Goal: Contribute content

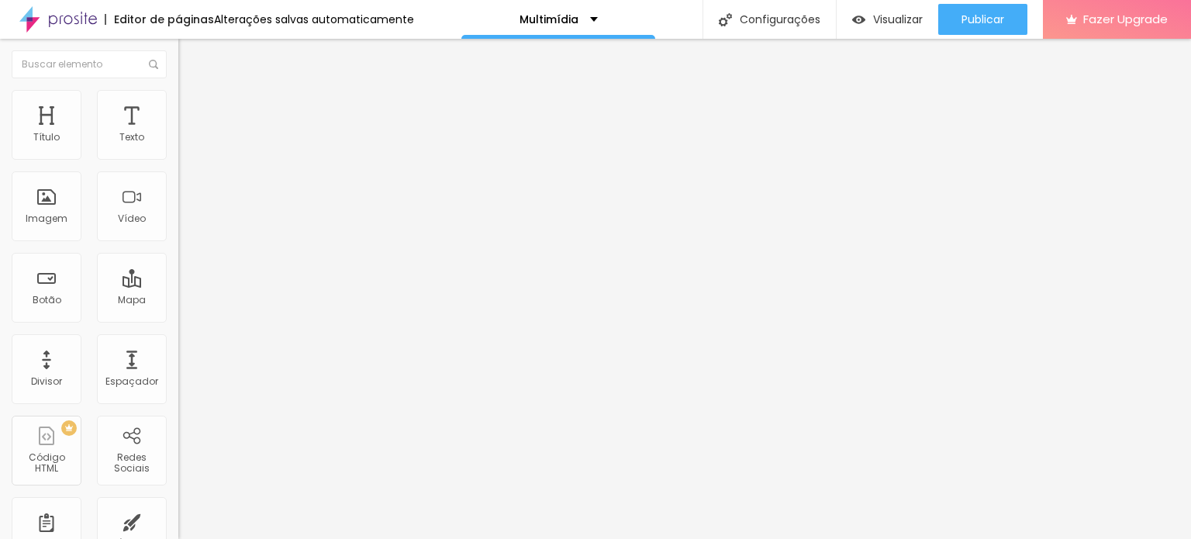
click at [178, 319] on input "[URL][DOMAIN_NAME]" at bounding box center [271, 312] width 186 height 16
paste input "decaxias"
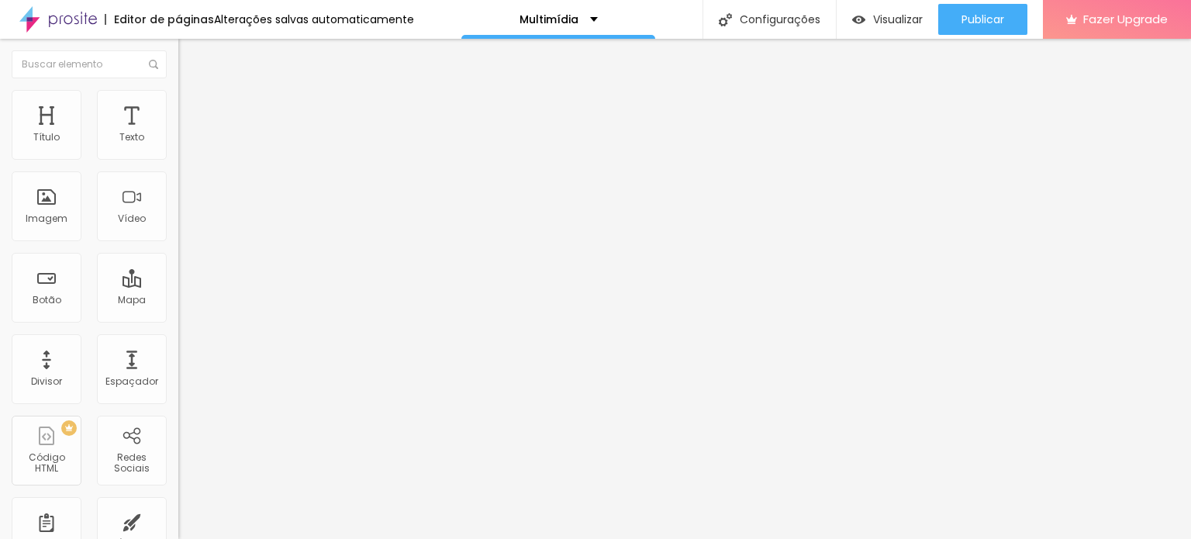
scroll to position [0, 132]
type input "[URL][DOMAIN_NAME]"
click at [178, 431] on div "Editar Botão Conteúdo Estilo Avançado Texto BACKUP Alinhamento Tamanho Normal P…" at bounding box center [267, 289] width 178 height 500
click at [178, 319] on input "[URL][DOMAIN_NAME]" at bounding box center [271, 312] width 186 height 16
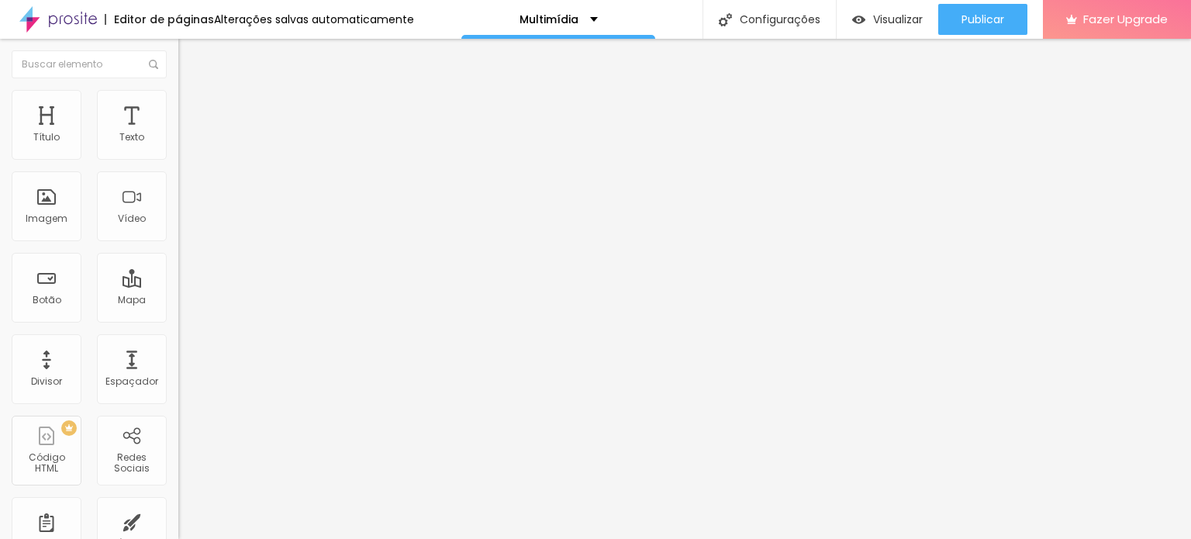
click at [178, 319] on input "[URL][DOMAIN_NAME]" at bounding box center [271, 312] width 186 height 16
paste input "decaxias"
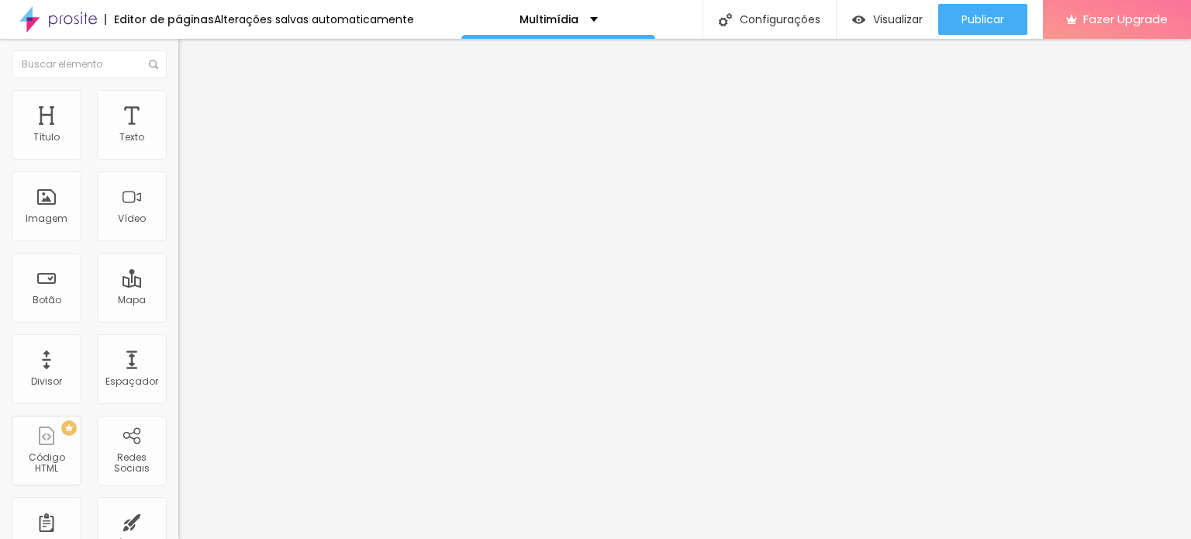
type input "[URL][DOMAIN_NAME]"
click at [178, 401] on div "Editar Botão Conteúdo Estilo Avançado Texto COMO FUNCIONA O CATÁLOGO DO LIGTHRO…" at bounding box center [267, 289] width 178 height 500
click at [178, 319] on input "[URL][DOMAIN_NAME]" at bounding box center [271, 312] width 186 height 16
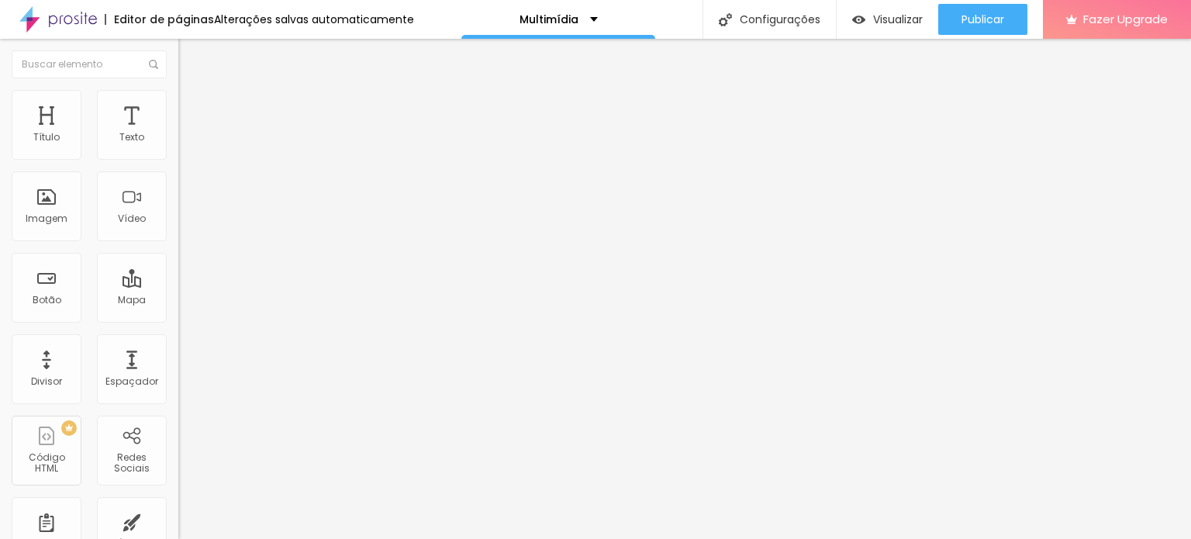
click at [178, 319] on input "[URL][DOMAIN_NAME]" at bounding box center [271, 312] width 186 height 16
paste input "decaxias"
type input "[URL][DOMAIN_NAME]"
click at [178, 403] on div "Editar Botão Conteúdo Estilo Avançado Texto DESVENDANDO OS MISTÉRIOS DO HISTOGR…" at bounding box center [267, 289] width 178 height 500
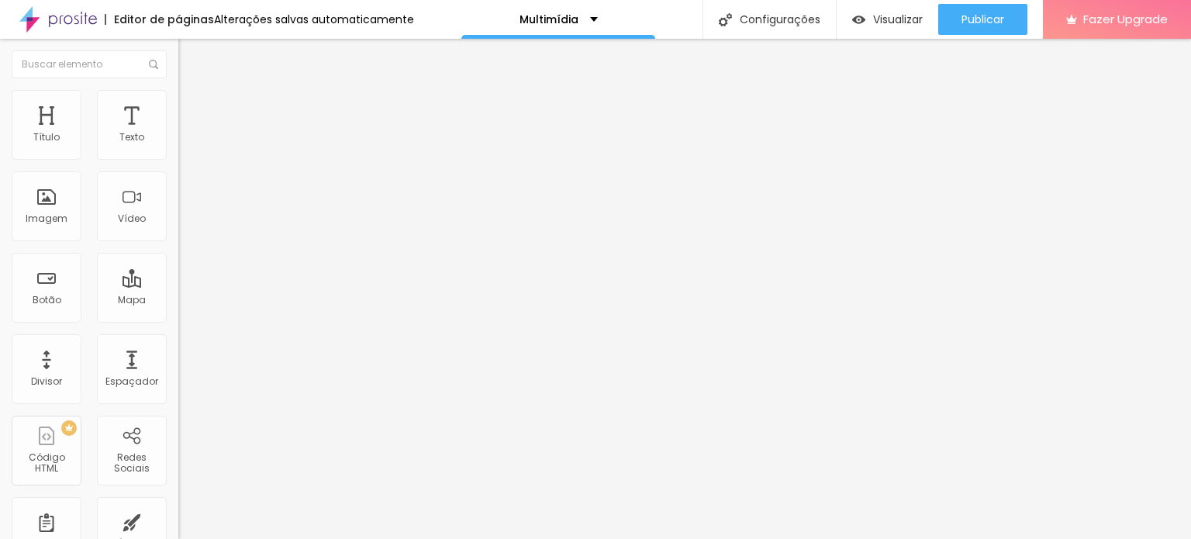
scroll to position [0, 0]
click at [178, 319] on input "[URL][DOMAIN_NAME]" at bounding box center [271, 312] width 186 height 16
paste input "decaxias"
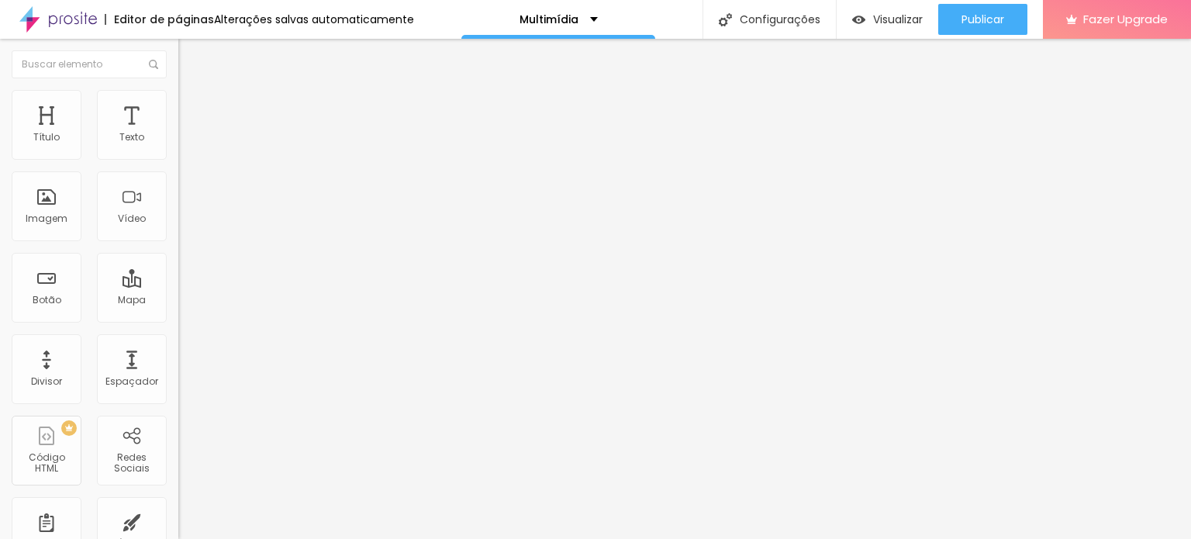
scroll to position [0, 261]
type input "[URL][DOMAIN_NAME]"
click at [178, 389] on div "Editar Botão Conteúdo Estilo Avançado Texto GUIA DE ILUMINAÇÃO PARA RETRATOS Al…" at bounding box center [267, 289] width 178 height 500
click at [178, 319] on input "[URL][DOMAIN_NAME]" at bounding box center [271, 312] width 186 height 16
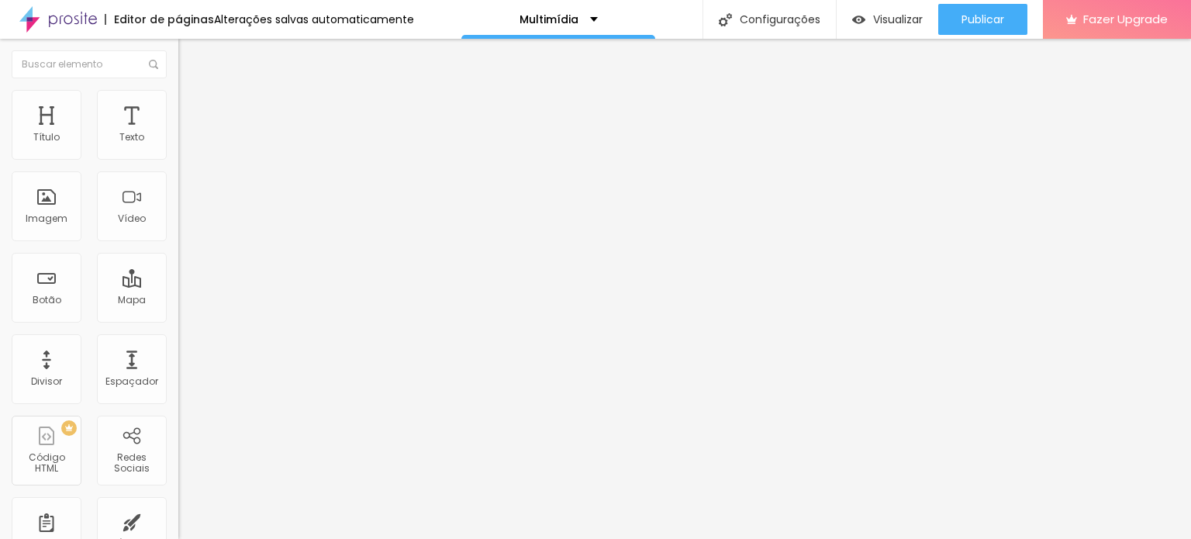
click at [178, 319] on input "[URL][DOMAIN_NAME]" at bounding box center [271, 312] width 186 height 16
paste input "decaxias"
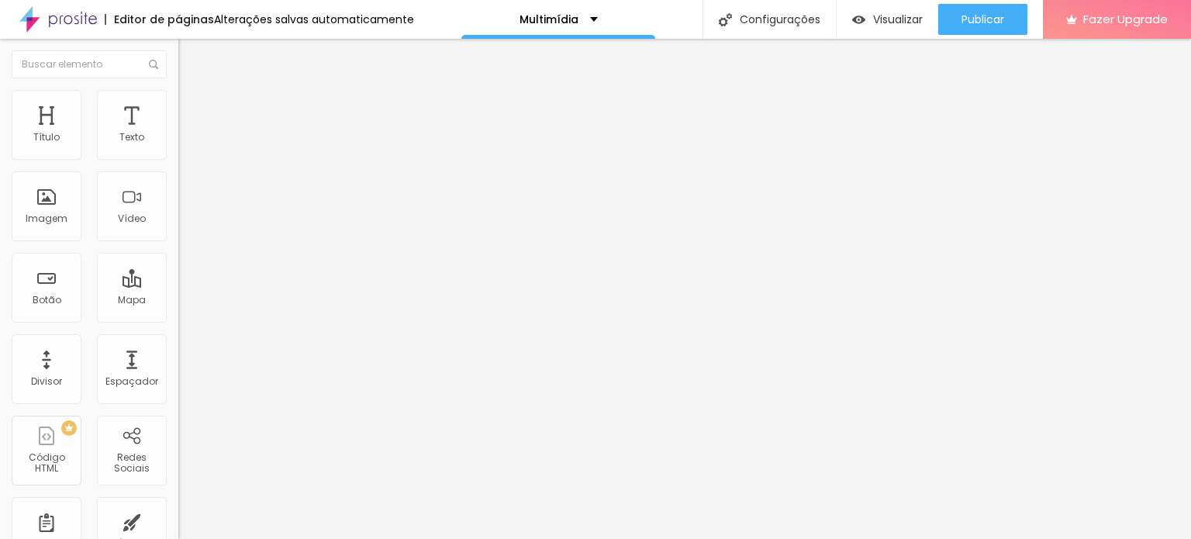
type input "[URL][DOMAIN_NAME]"
drag, startPoint x: 99, startPoint y: 389, endPoint x: 166, endPoint y: 391, distance: 66.7
click at [178, 389] on div "Editar Botão Conteúdo Estilo Avançado Texto HIGH KEY PHOTOGRAPHY [GEOGRAPHIC_DA…" at bounding box center [267, 289] width 178 height 500
click at [178, 319] on input "[URL][DOMAIN_NAME]" at bounding box center [271, 312] width 186 height 16
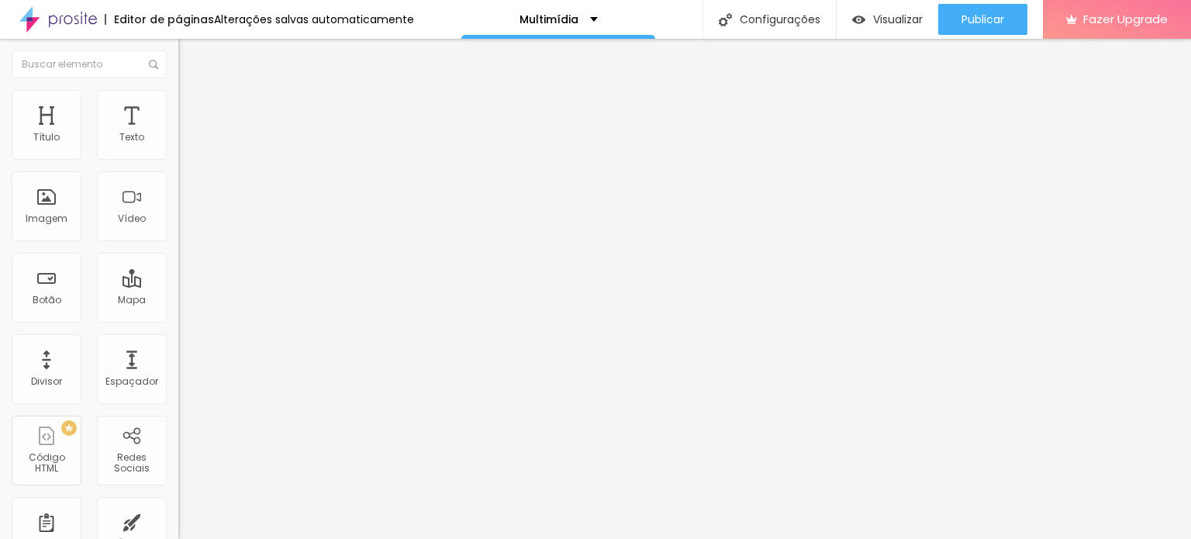
click at [178, 319] on input "[URL][DOMAIN_NAME]" at bounding box center [271, 312] width 186 height 16
paste input "decaxias"
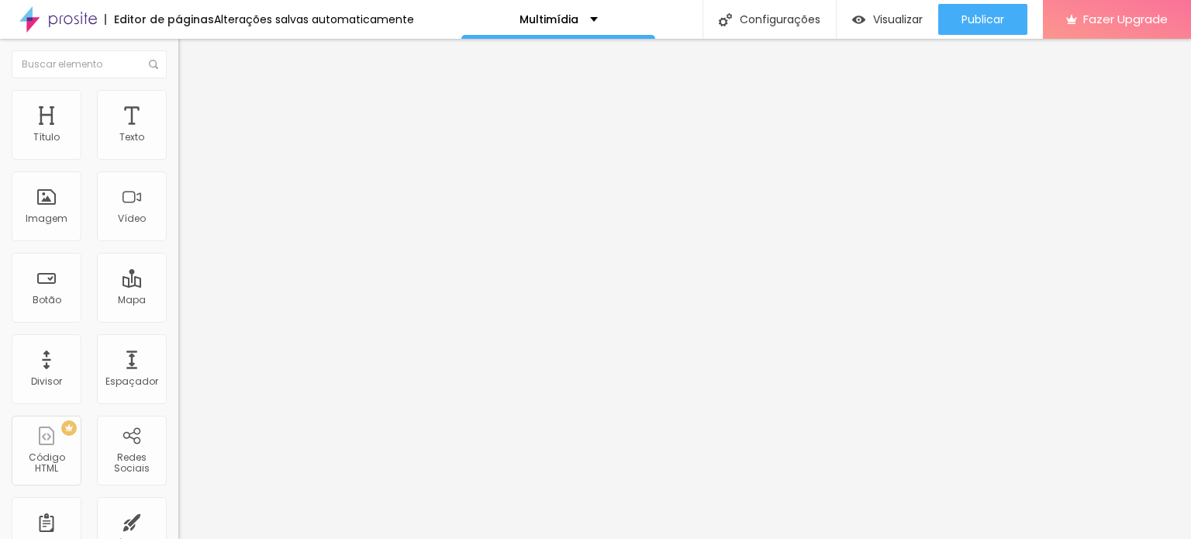
type input "[URL][DOMAIN_NAME]"
click at [178, 415] on div "Editar Botão Conteúdo Estilo Avançado Texto LONGA EXPOSIÇÃO COM O CELULAR Alinh…" at bounding box center [267, 289] width 178 height 500
click at [178, 315] on input "[URL][DOMAIN_NAME]" at bounding box center [271, 312] width 186 height 16
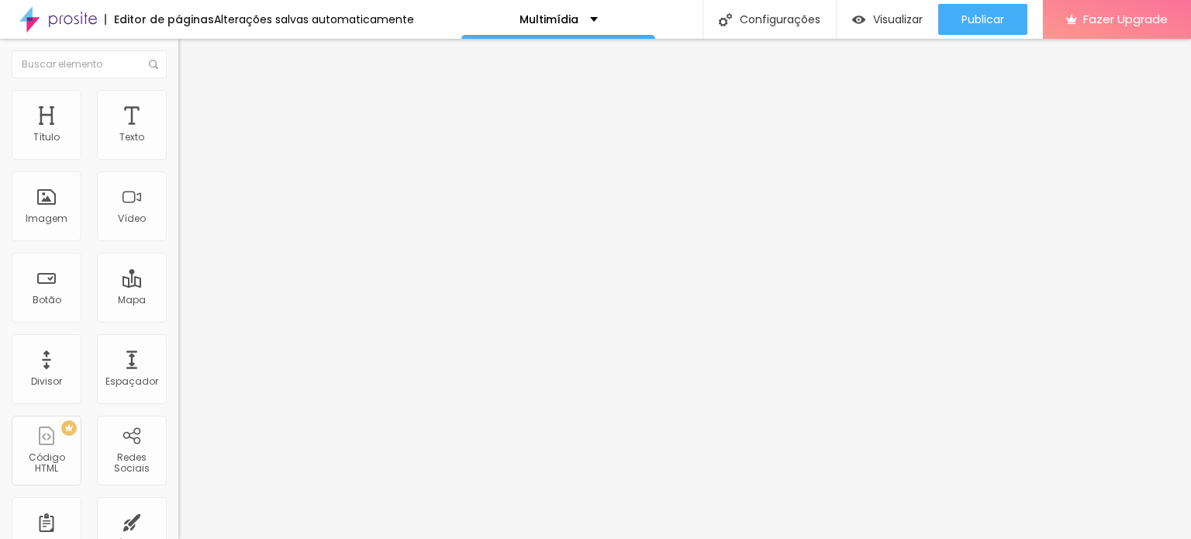
click at [178, 315] on input "[URL][DOMAIN_NAME]" at bounding box center [271, 312] width 186 height 16
paste input "decaxias"
click at [178, 384] on div "Editar Botão Conteúdo Estilo Avançado Texto MANUAL DO FLICKR E DO LIGHTROOM Ali…" at bounding box center [267, 289] width 178 height 500
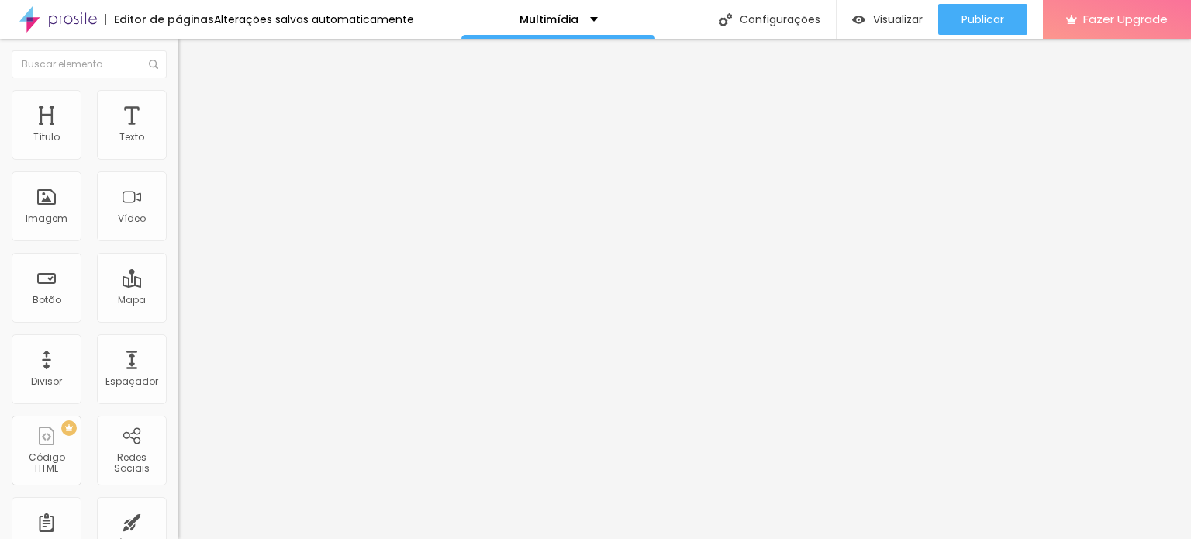
scroll to position [0, 0]
click at [178, 319] on input "[URL][DOMAIN_NAME]" at bounding box center [271, 312] width 186 height 16
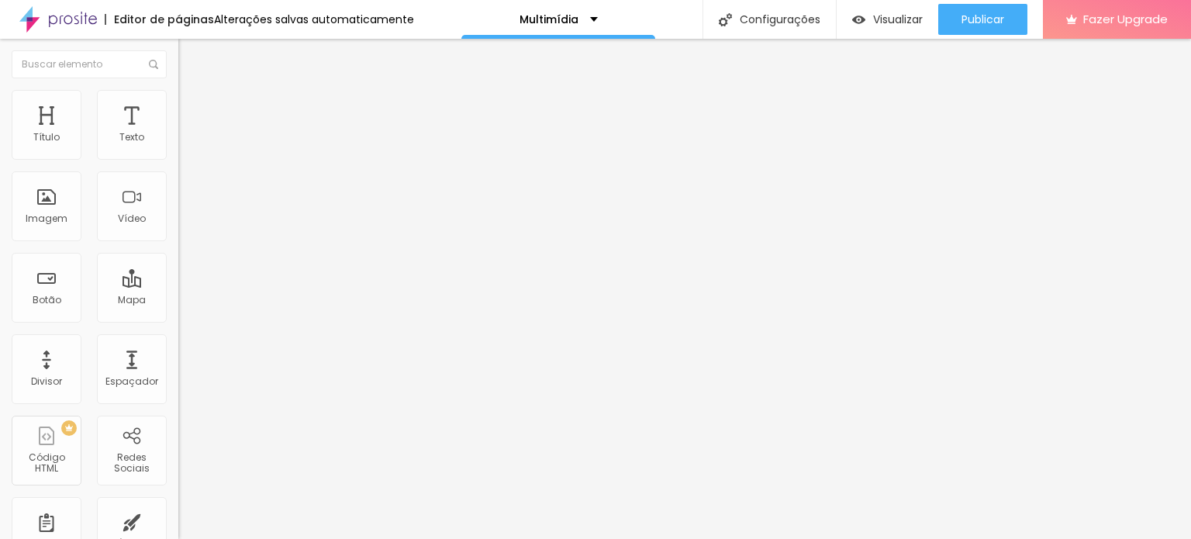
paste input "elhore-a-nitidez-das-fotografias"
type input "[URL][DOMAIN_NAME]"
click at [178, 409] on div "Editar Botão Conteúdo Estilo Avançado Texto MANUAL DO FLICKR E DO LIGHTROOM Ali…" at bounding box center [267, 289] width 178 height 500
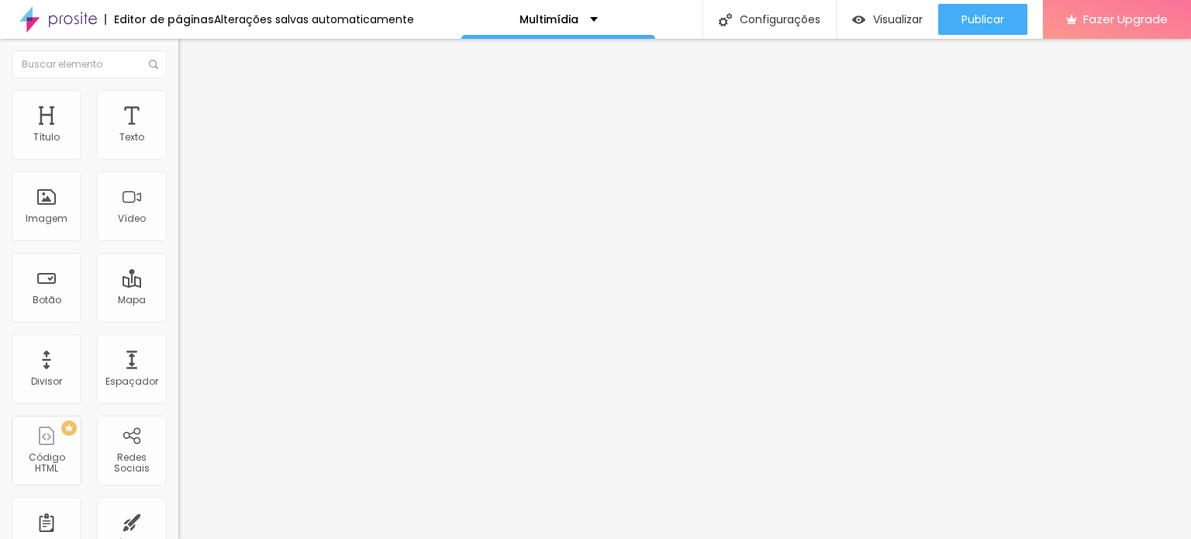
click at [178, 319] on input "[URL][DOMAIN_NAME]" at bounding box center [271, 312] width 186 height 16
paste input "anual-do-flickr-e-lightroom"
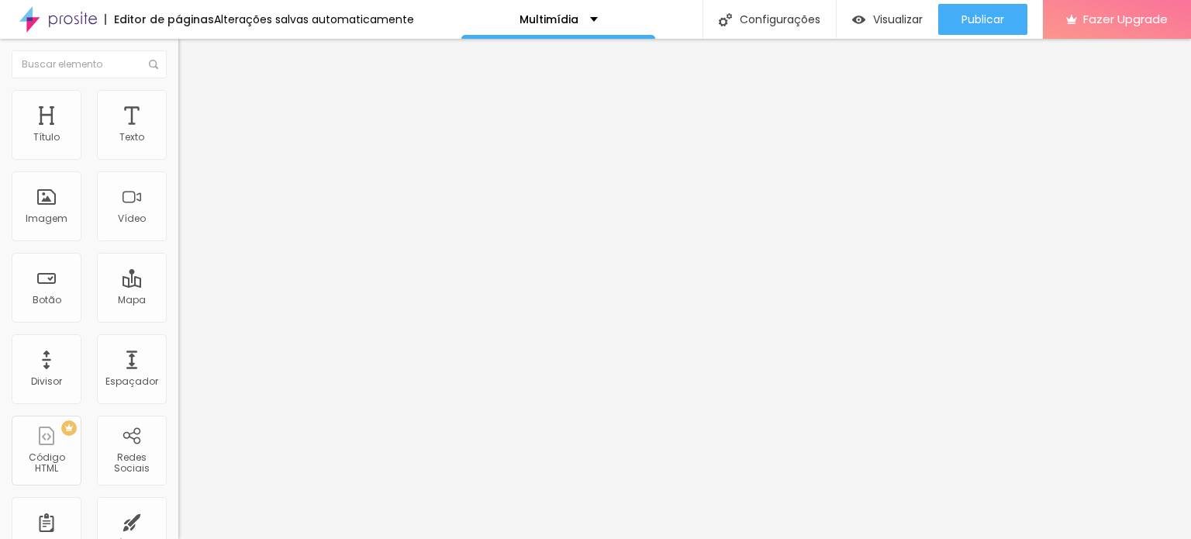
scroll to position [0, 238]
type input "[URL][DOMAIN_NAME]"
click at [178, 319] on input "[URL][DOMAIN_NAME]" at bounding box center [271, 312] width 186 height 16
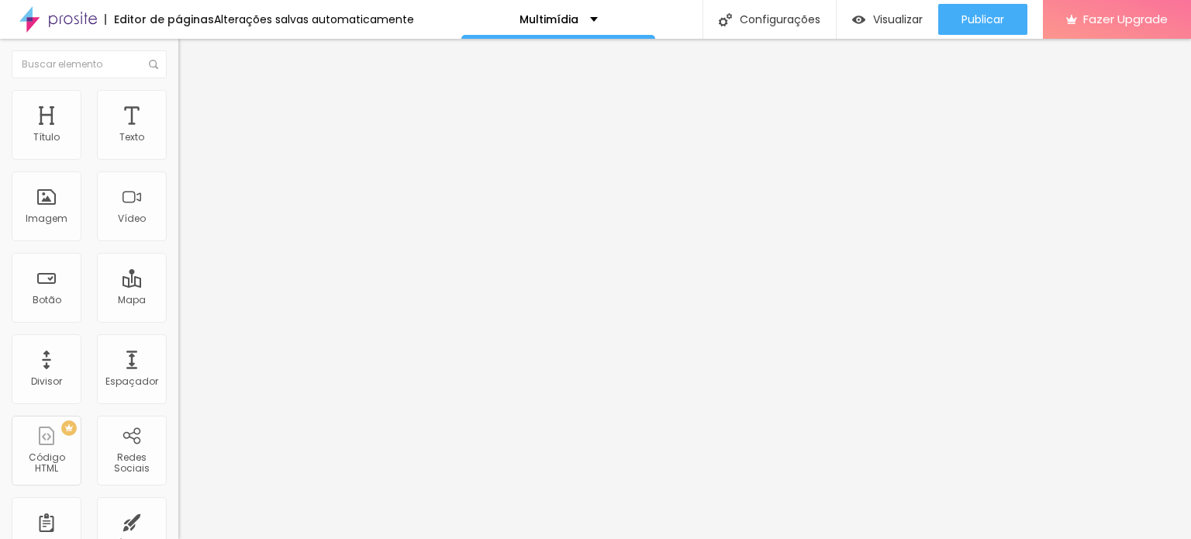
click at [178, 319] on input "[URL][DOMAIN_NAME]" at bounding box center [271, 312] width 186 height 16
paste input "decaxias"
type input "[URL][DOMAIN_NAME]"
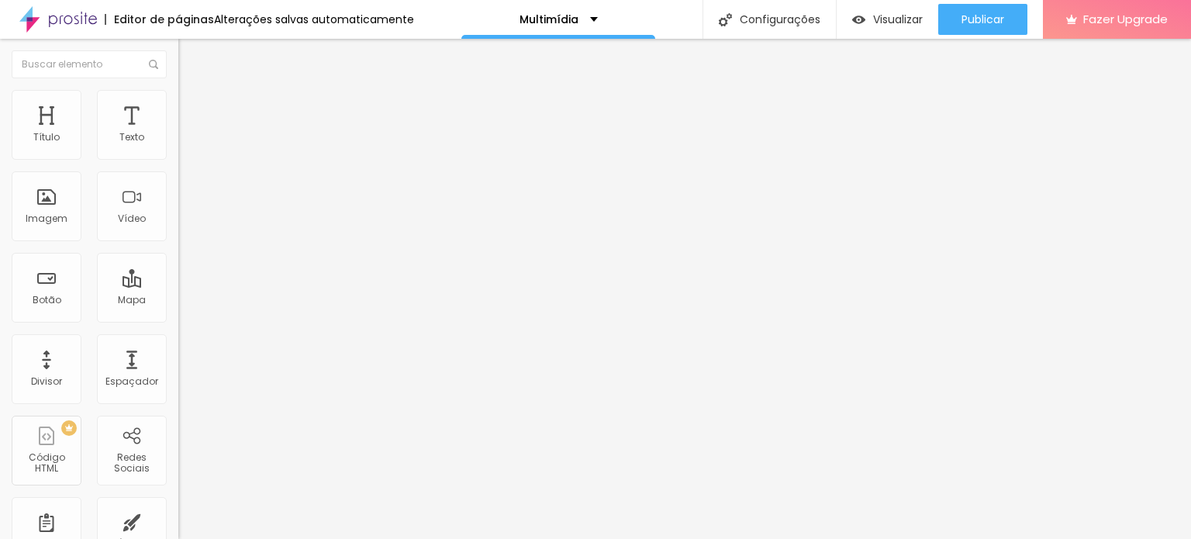
click at [178, 403] on div "Editar Botão Conteúdo Estilo Avançado Texto MELHORE A NITIDEZ DE SUAS FOTOGRAFI…" at bounding box center [267, 289] width 178 height 500
click at [178, 319] on input "[URL][DOMAIN_NAME]" at bounding box center [271, 312] width 186 height 16
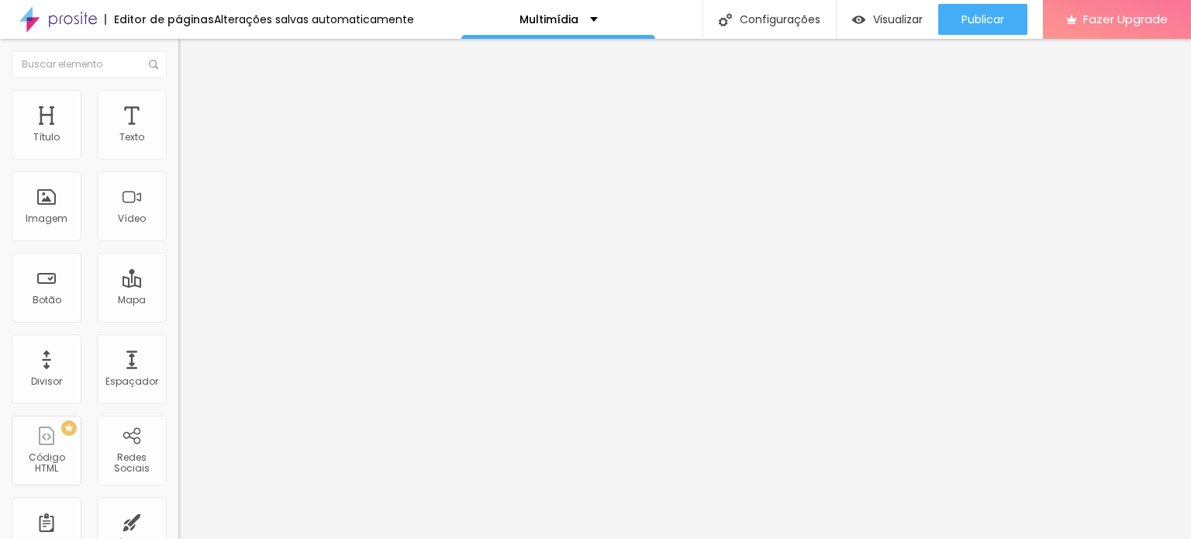
paste input "decaxias"
type input "[URL][DOMAIN_NAME]"
click at [178, 427] on div "Editar Botão Conteúdo Estilo Avançado Texto SEU LIGHTROOM ESTÁ MUITO LENTO? Ali…" at bounding box center [267, 289] width 178 height 500
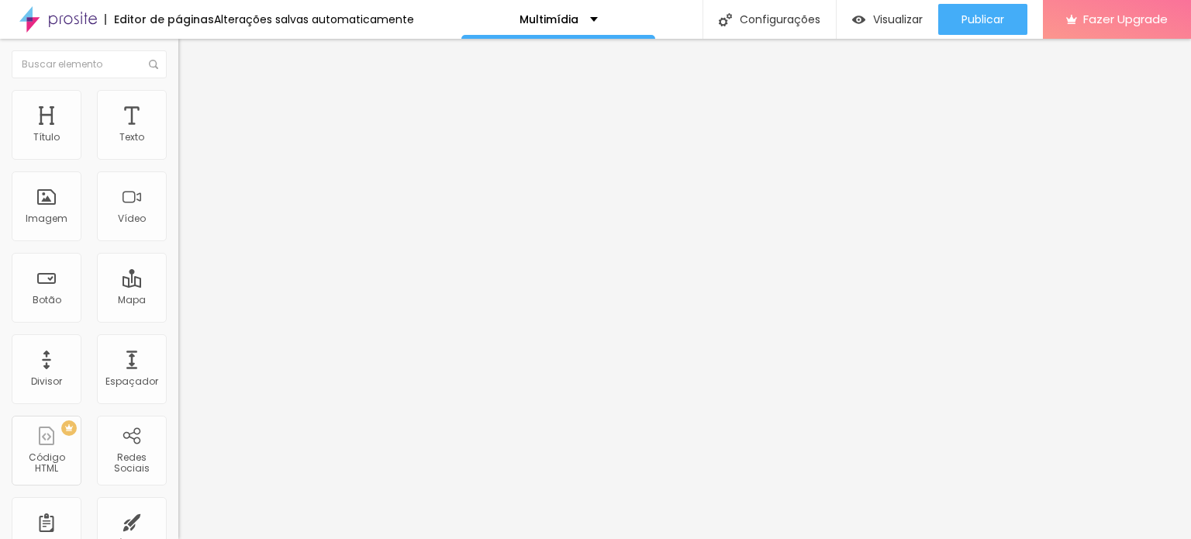
click at [178, 319] on input "[URL][DOMAIN_NAME]" at bounding box center [271, 312] width 186 height 16
paste input "decaxias"
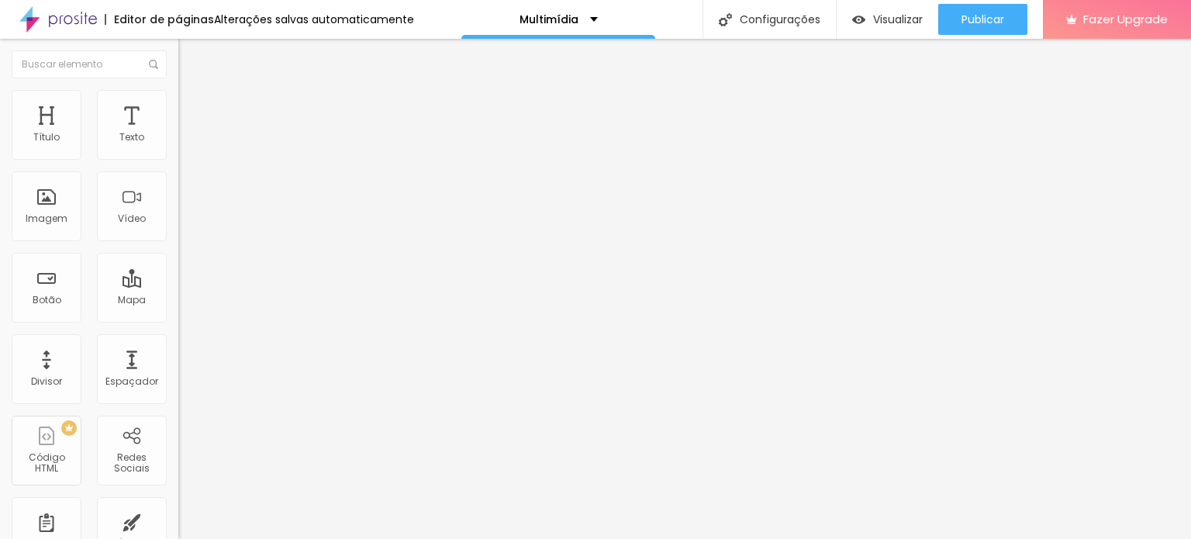
scroll to position [0, 198]
type input "[URL][DOMAIN_NAME]"
click at [178, 397] on div "Editar Botão Conteúdo Estilo Avançado Texto USO DO FLICKR NO CFCX Alinhamento T…" at bounding box center [267, 289] width 178 height 500
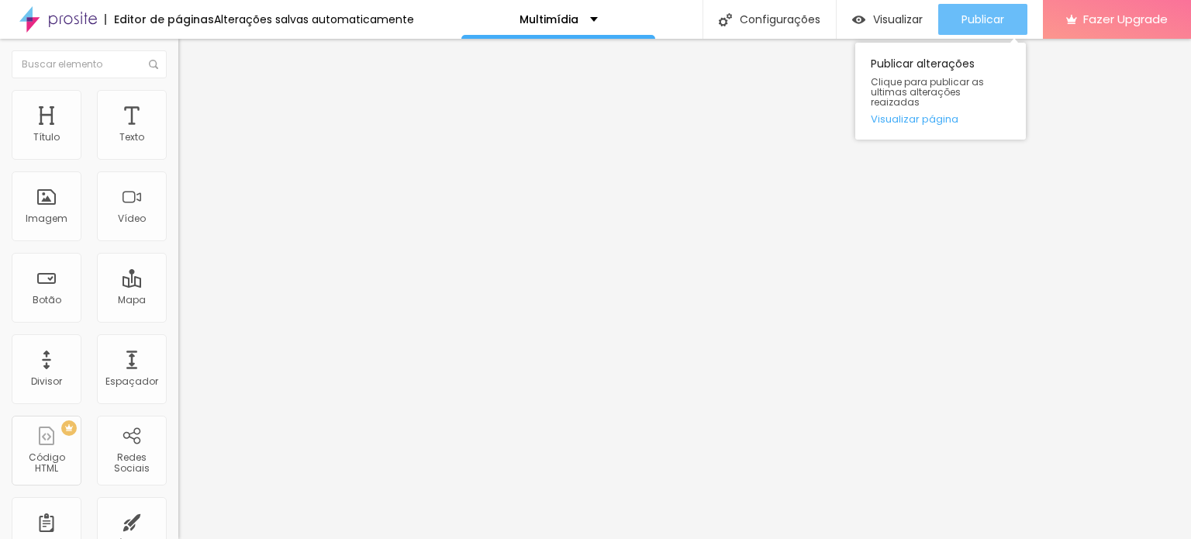
click at [952, 15] on button "Publicar" at bounding box center [982, 19] width 89 height 31
click at [992, 19] on span "Publicar" at bounding box center [982, 19] width 43 height 12
click at [998, 18] on span "Publicar" at bounding box center [982, 19] width 43 height 12
click at [967, 15] on span "Publicar" at bounding box center [982, 19] width 43 height 12
click at [975, 19] on span "Publicar" at bounding box center [982, 19] width 43 height 12
